Goal: Task Accomplishment & Management: Use online tool/utility

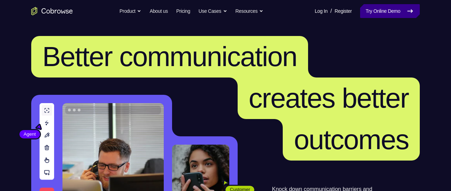
click at [388, 12] on link "Try Online Demo" at bounding box center [390, 11] width 60 height 14
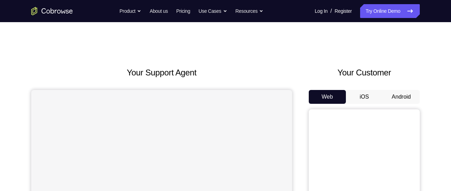
click at [402, 95] on button "Android" at bounding box center [400, 97] width 37 height 14
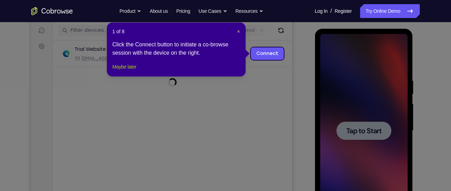
click at [136, 71] on button "Maybe later" at bounding box center [124, 67] width 24 height 8
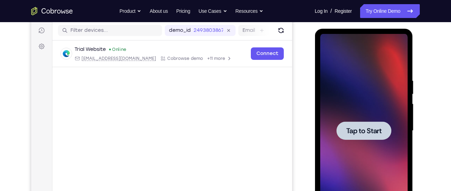
drag, startPoint x: 357, startPoint y: 124, endPoint x: 326, endPoint y: 129, distance: 31.3
drag, startPoint x: 326, startPoint y: 129, endPoint x: 360, endPoint y: 136, distance: 34.6
click at [360, 136] on div at bounding box center [363, 131] width 55 height 18
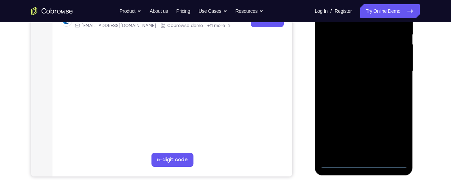
scroll to position [174, 0]
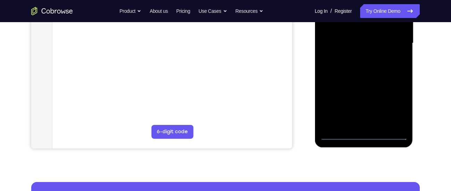
click at [367, 134] on div at bounding box center [363, 43] width 87 height 194
click at [392, 108] on div at bounding box center [363, 43] width 87 height 194
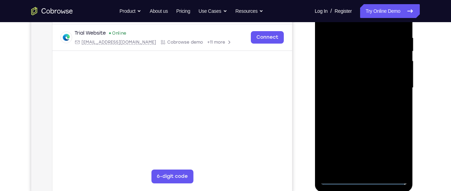
scroll to position [128, 0]
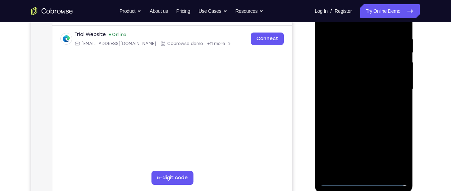
click at [377, 25] on div at bounding box center [363, 89] width 87 height 194
click at [394, 88] on div at bounding box center [363, 89] width 87 height 194
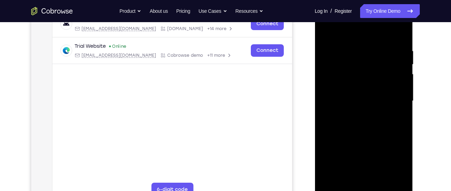
scroll to position [114, 0]
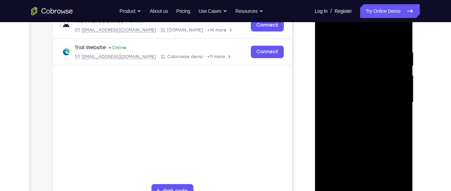
click at [354, 115] on div at bounding box center [363, 103] width 87 height 194
click at [356, 93] on div at bounding box center [363, 103] width 87 height 194
click at [354, 93] on div at bounding box center [363, 103] width 87 height 194
click at [357, 103] on div at bounding box center [363, 103] width 87 height 194
click at [335, 124] on div at bounding box center [363, 103] width 87 height 194
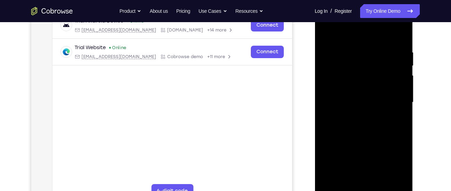
click at [394, 33] on div at bounding box center [363, 103] width 87 height 194
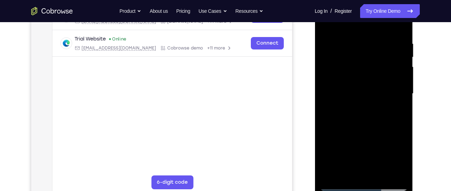
click at [380, 174] on div at bounding box center [363, 94] width 87 height 194
click at [365, 127] on div at bounding box center [363, 94] width 87 height 194
click at [375, 107] on div at bounding box center [363, 94] width 87 height 194
click at [357, 91] on div at bounding box center [363, 94] width 87 height 194
click at [344, 174] on div at bounding box center [363, 94] width 87 height 194
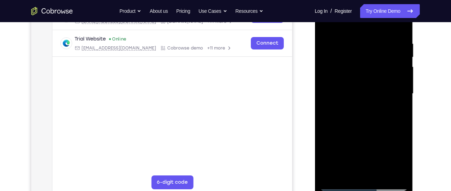
click at [395, 109] on div at bounding box center [363, 94] width 87 height 194
click at [326, 26] on div at bounding box center [363, 94] width 87 height 194
click at [355, 51] on div at bounding box center [363, 94] width 87 height 194
click at [337, 170] on div at bounding box center [363, 94] width 87 height 194
click at [397, 107] on div at bounding box center [363, 94] width 87 height 194
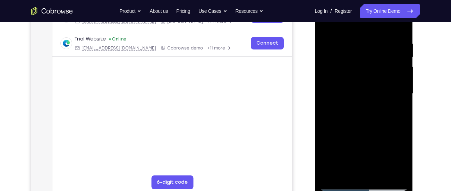
click at [325, 25] on div at bounding box center [363, 94] width 87 height 194
click at [354, 151] on div at bounding box center [363, 94] width 87 height 194
drag, startPoint x: 369, startPoint y: 62, endPoint x: 377, endPoint y: 150, distance: 87.8
click at [377, 150] on div at bounding box center [363, 94] width 87 height 194
drag, startPoint x: 374, startPoint y: 57, endPoint x: 381, endPoint y: 143, distance: 86.6
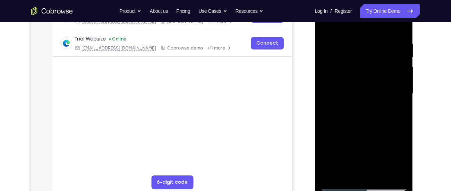
click at [381, 143] on div at bounding box center [363, 94] width 87 height 194
drag, startPoint x: 379, startPoint y: 34, endPoint x: 378, endPoint y: 109, distance: 74.9
click at [378, 109] on div at bounding box center [363, 94] width 87 height 194
drag, startPoint x: 376, startPoint y: 54, endPoint x: 374, endPoint y: 120, distance: 65.2
click at [374, 120] on div at bounding box center [363, 94] width 87 height 194
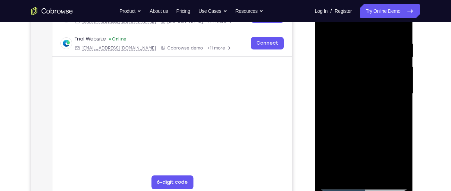
drag, startPoint x: 374, startPoint y: 67, endPoint x: 382, endPoint y: 144, distance: 77.7
click at [382, 144] on div at bounding box center [363, 94] width 87 height 194
click at [371, 71] on div at bounding box center [363, 94] width 87 height 194
click at [401, 129] on div at bounding box center [363, 94] width 87 height 194
click at [401, 60] on div at bounding box center [363, 94] width 87 height 194
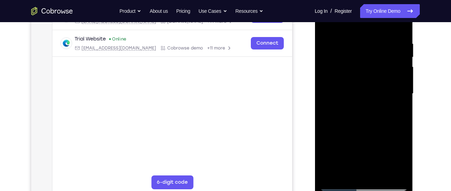
click at [401, 68] on div at bounding box center [363, 94] width 87 height 194
click at [402, 23] on div at bounding box center [363, 94] width 87 height 194
click at [386, 71] on div at bounding box center [363, 94] width 87 height 194
click at [402, 25] on div at bounding box center [363, 94] width 87 height 194
click at [396, 72] on div at bounding box center [363, 94] width 87 height 194
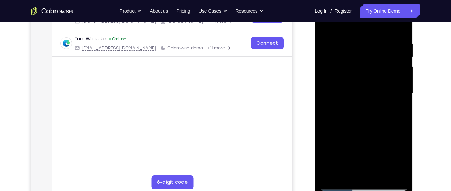
click at [400, 24] on div at bounding box center [363, 94] width 87 height 194
click at [370, 72] on div at bounding box center [363, 94] width 87 height 194
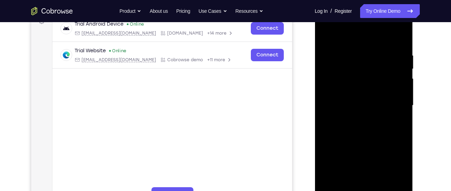
scroll to position [109, 0]
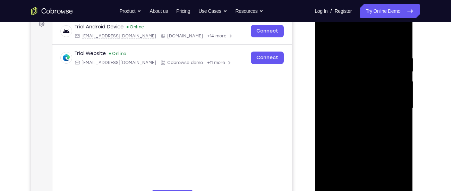
click at [401, 41] on div at bounding box center [363, 108] width 87 height 194
click at [381, 86] on div at bounding box center [363, 108] width 87 height 194
click at [401, 40] on div at bounding box center [363, 108] width 87 height 194
click at [372, 82] on div at bounding box center [363, 108] width 87 height 194
click at [373, 115] on div at bounding box center [363, 108] width 87 height 194
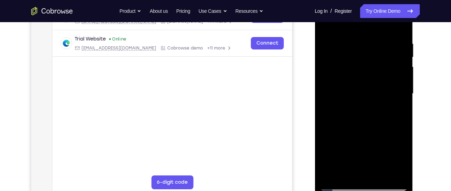
scroll to position [116, 0]
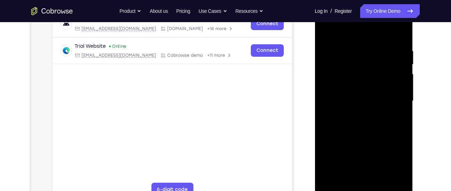
click at [403, 30] on div at bounding box center [363, 101] width 87 height 194
click at [326, 32] on div at bounding box center [363, 101] width 87 height 194
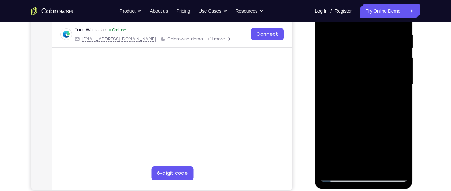
scroll to position [126, 0]
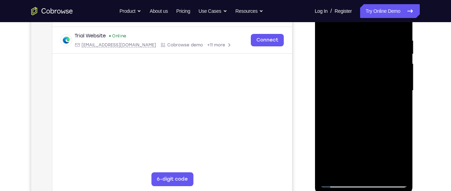
click at [356, 37] on div at bounding box center [363, 91] width 87 height 194
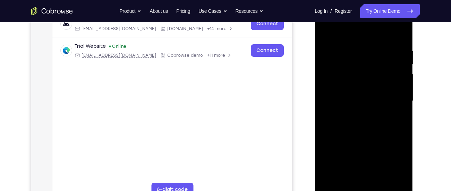
scroll to position [111, 0]
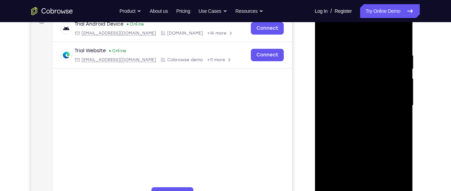
click at [400, 37] on div at bounding box center [363, 106] width 87 height 194
click at [370, 49] on div at bounding box center [363, 106] width 87 height 194
click at [399, 76] on div at bounding box center [363, 106] width 87 height 194
click at [398, 38] on div at bounding box center [363, 106] width 87 height 194
drag, startPoint x: 395, startPoint y: 53, endPoint x: 354, endPoint y: 59, distance: 41.0
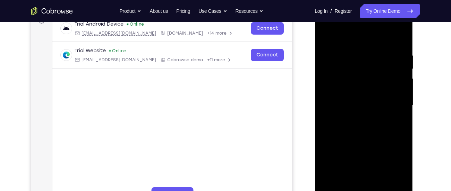
click at [354, 59] on div at bounding box center [363, 106] width 87 height 194
click at [375, 51] on div at bounding box center [363, 106] width 87 height 194
click at [400, 39] on div at bounding box center [363, 106] width 87 height 194
drag, startPoint x: 394, startPoint y: 52, endPoint x: 352, endPoint y: 54, distance: 41.7
click at [352, 54] on div at bounding box center [363, 106] width 87 height 194
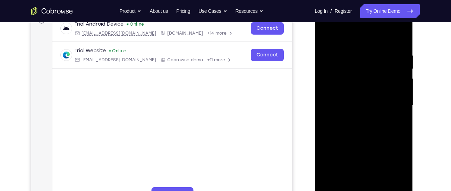
drag, startPoint x: 384, startPoint y: 53, endPoint x: 317, endPoint y: 45, distance: 66.7
click at [317, 45] on div at bounding box center [364, 106] width 98 height 207
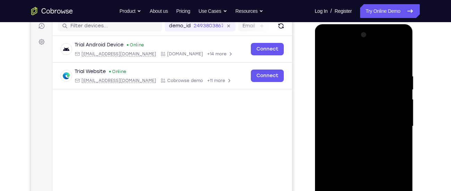
scroll to position [85, 0]
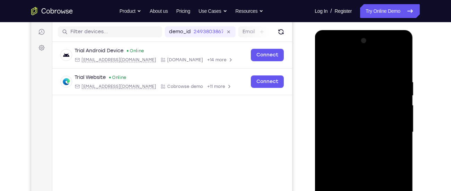
click at [340, 77] on div at bounding box center [363, 132] width 87 height 194
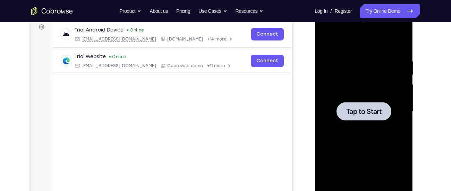
scroll to position [109, 0]
